Goal: Information Seeking & Learning: Learn about a topic

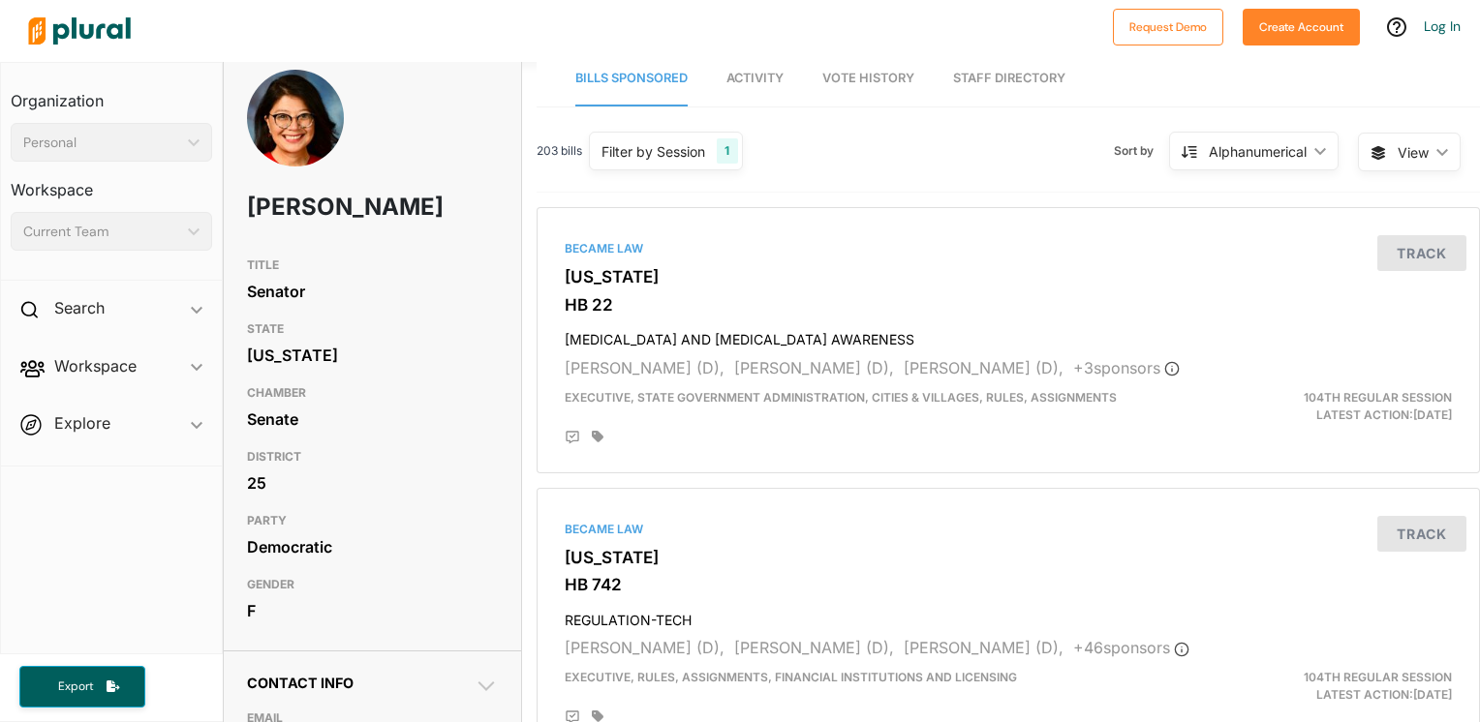
scroll to position [15, 0]
click at [302, 171] on div "[PERSON_NAME]" at bounding box center [373, 160] width 298 height 178
click at [976, 57] on div at bounding box center [560, 31] width 1083 height 68
click at [1001, 93] on link "Staff Directory" at bounding box center [1009, 79] width 112 height 55
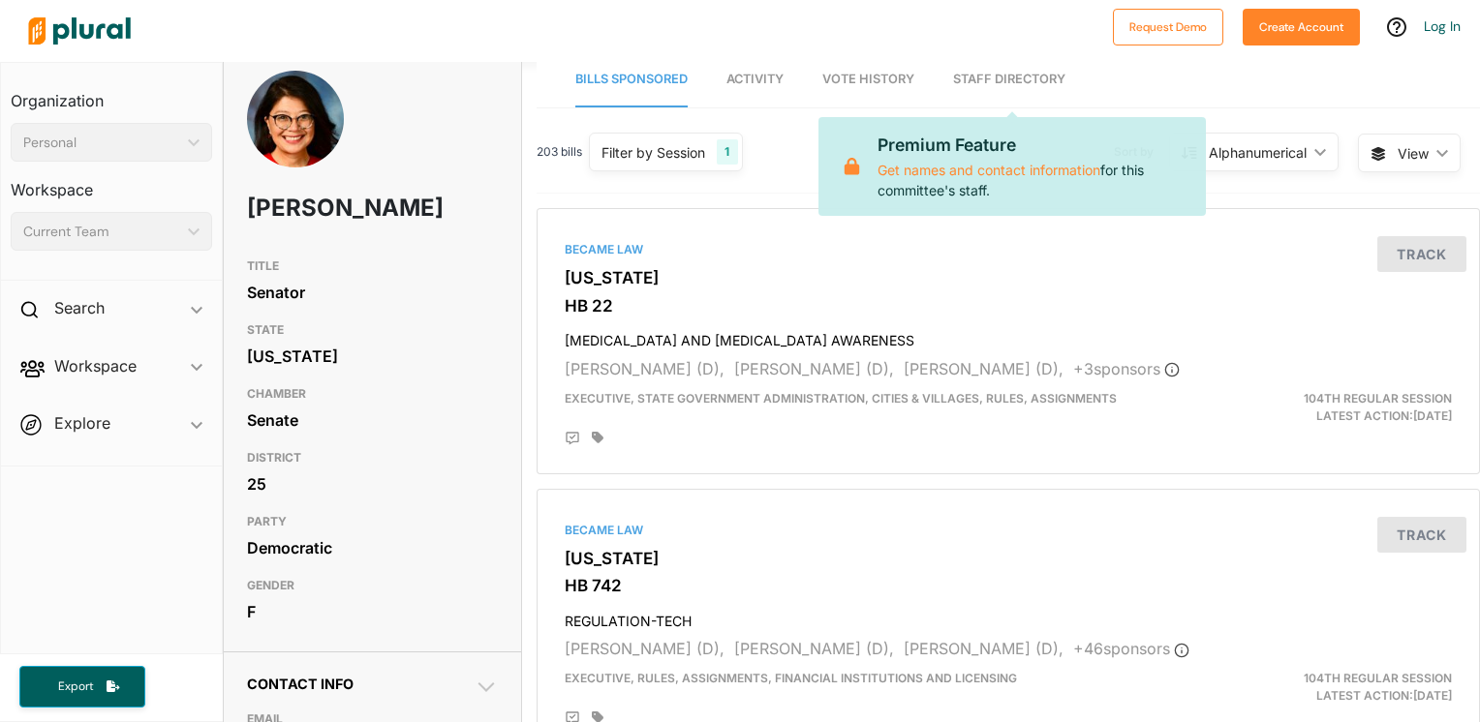
click at [889, 84] on span "Vote History" at bounding box center [868, 79] width 92 height 15
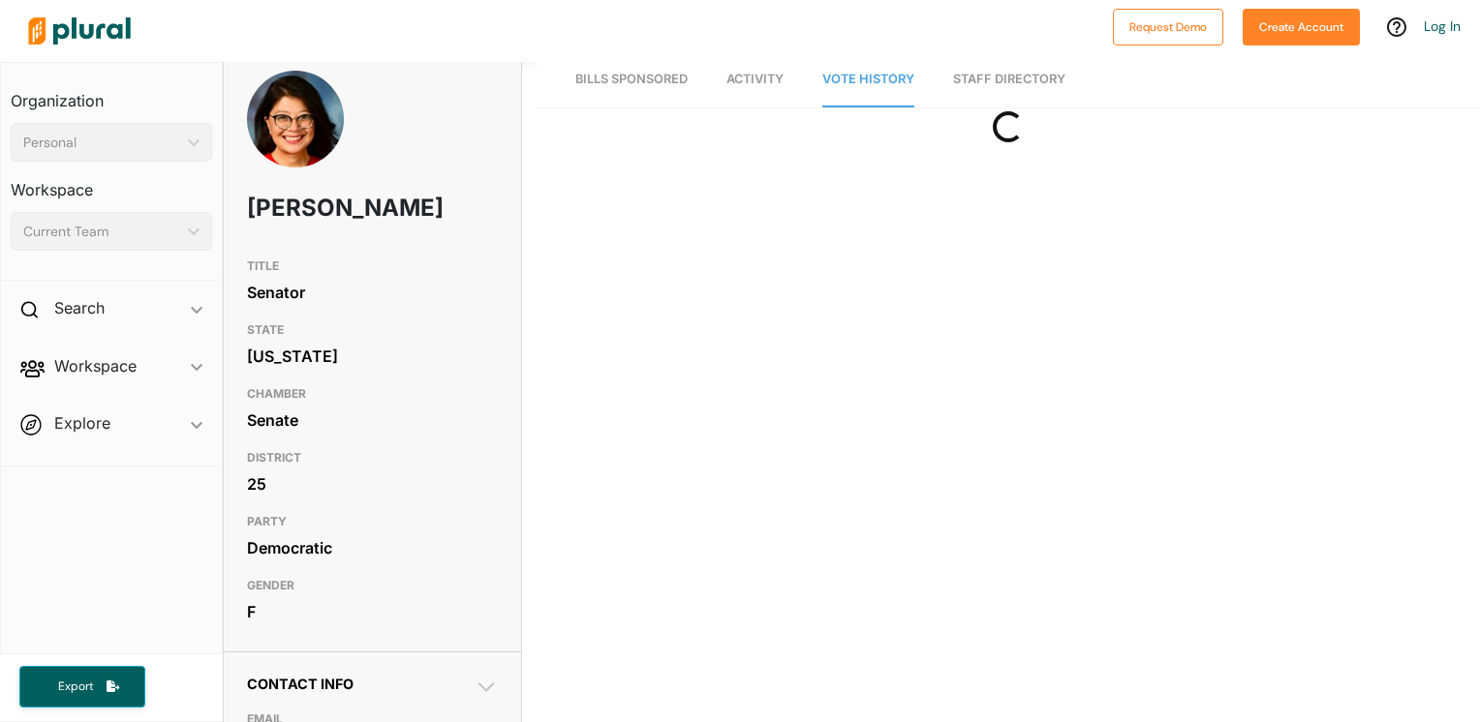
click at [777, 81] on span "Activity" at bounding box center [754, 79] width 57 height 15
